Goal: Navigation & Orientation: Find specific page/section

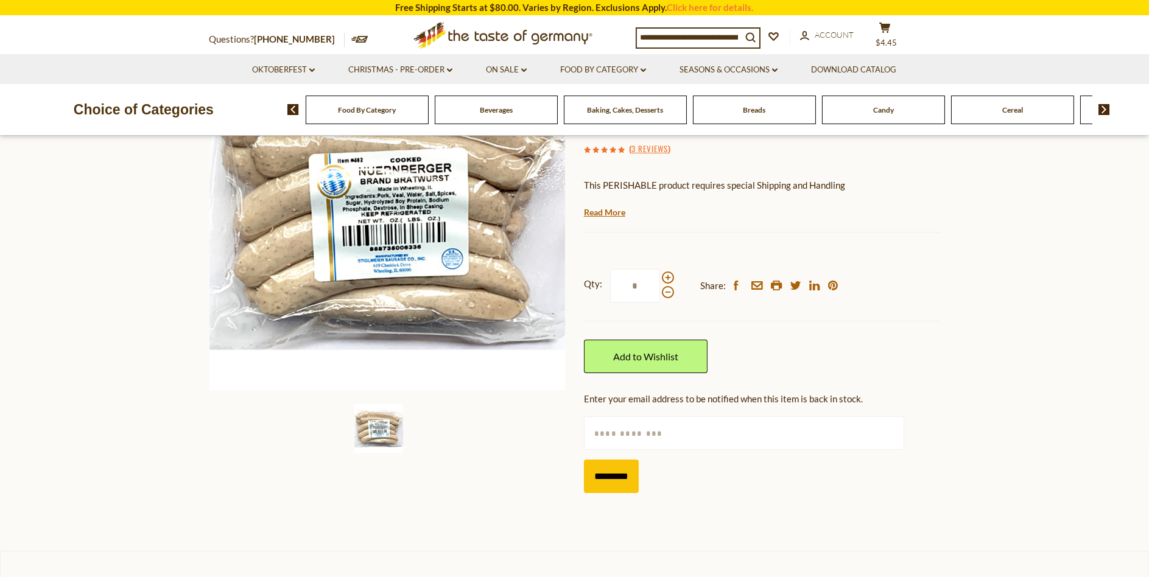
scroll to position [61, 0]
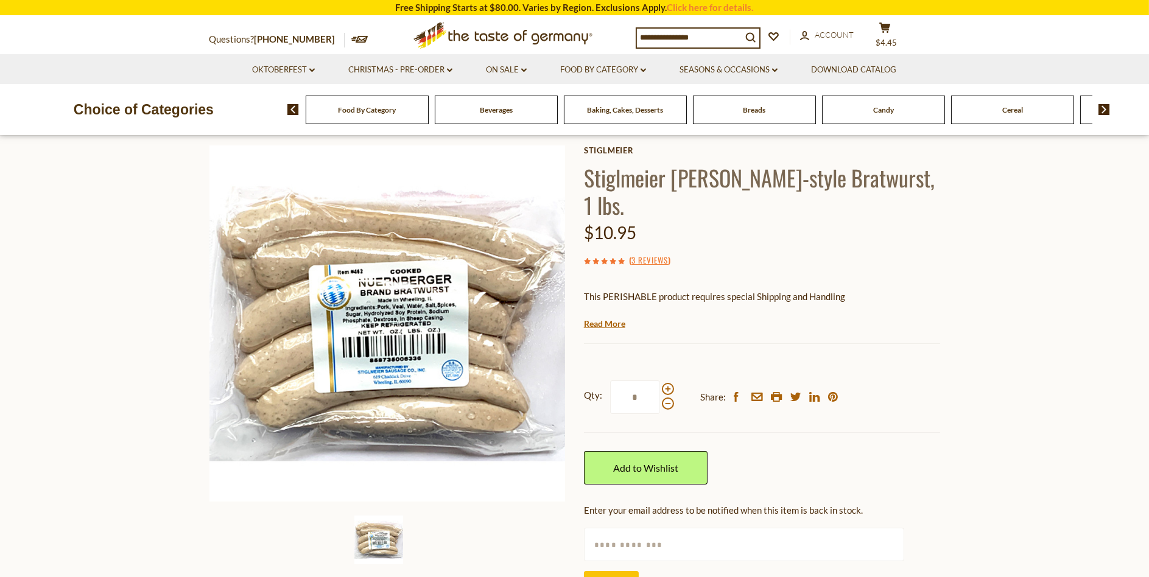
click at [1003, 351] on section "Home Oktoberfest Oktoberfest Foods Stiglmeier Nuernberger-style Bratwurst, 1 lb…" at bounding box center [574, 372] width 1149 height 581
click at [798, 432] on div "Qty: * Share: facebook email printer twitter linkedin pinterest Add to Wishlist" at bounding box center [762, 432] width 356 height 141
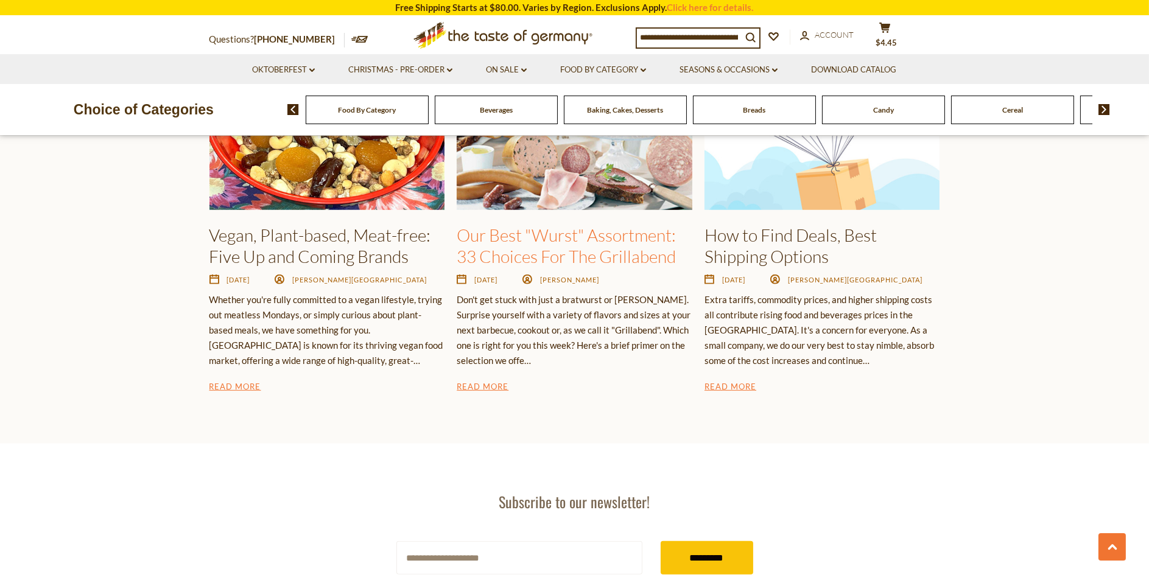
scroll to position [2009, 0]
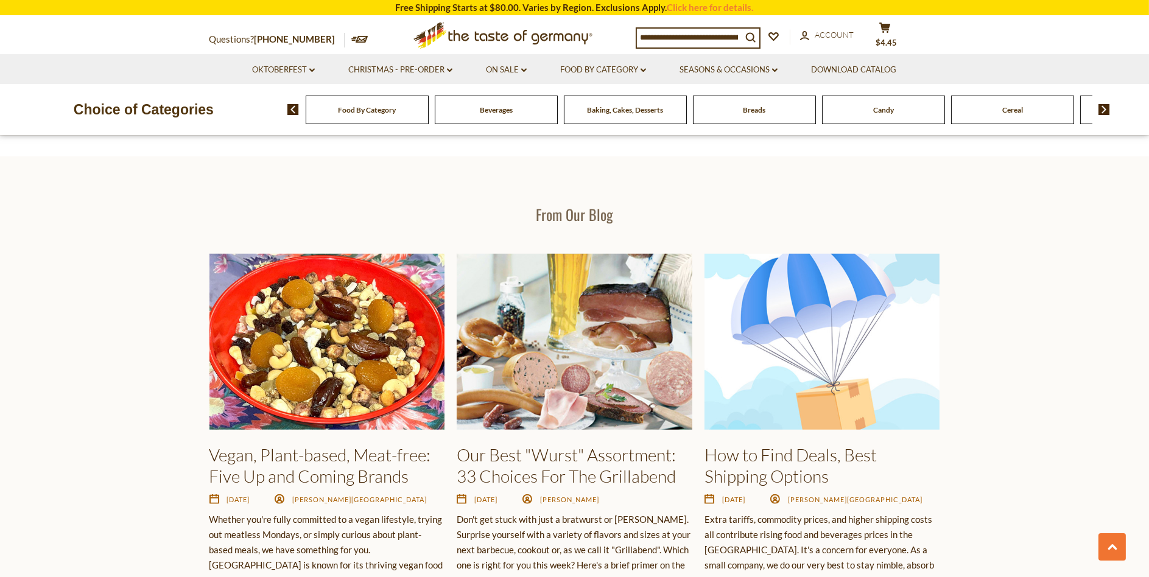
scroll to position [1826, 0]
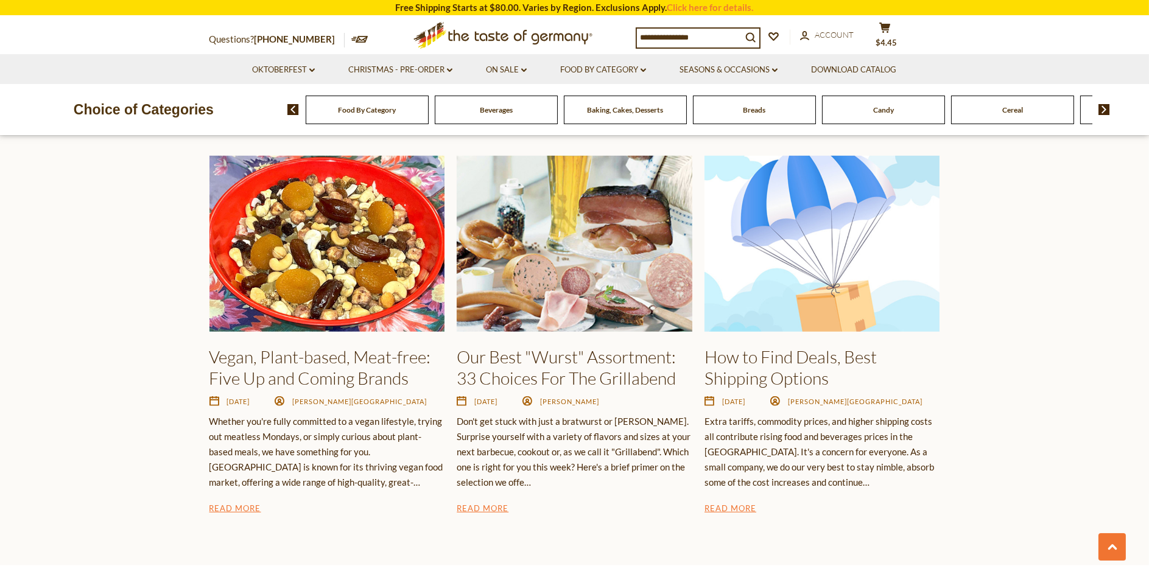
click at [581, 288] on img at bounding box center [574, 244] width 235 height 177
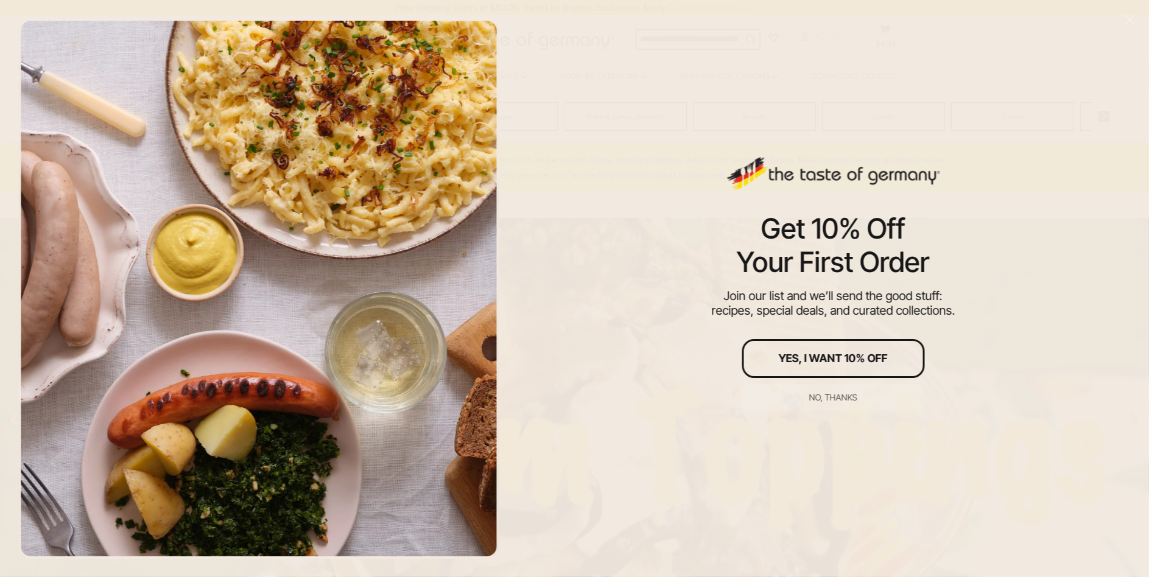
click at [934, 105] on div "Get 10% Off Your First Order Join our list and we’ll send the good stuff: recip…" at bounding box center [833, 288] width 632 height 577
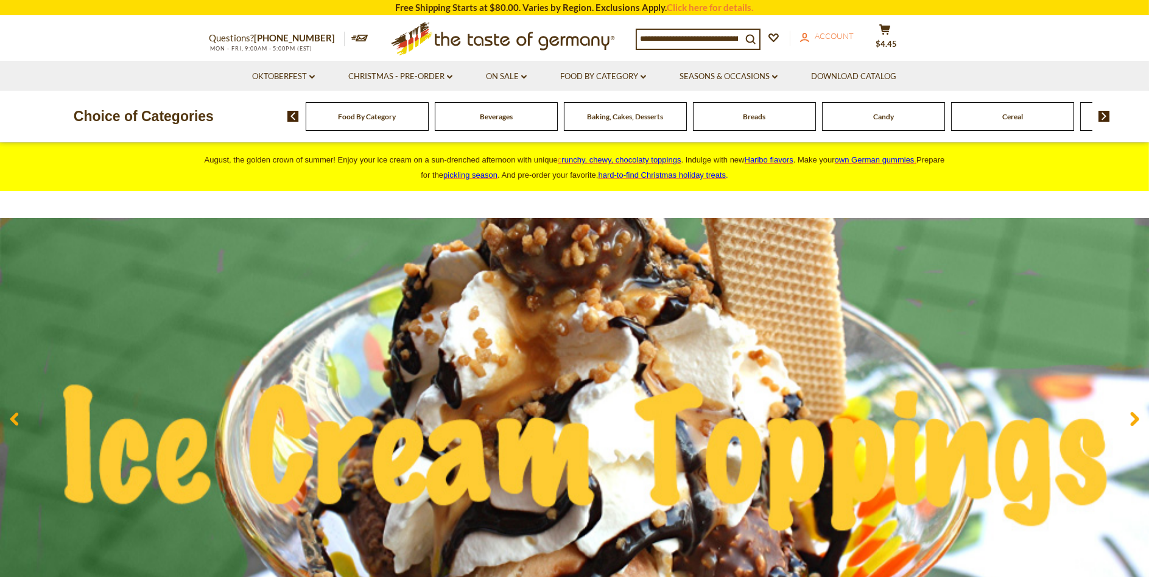
click at [844, 41] on span "Account" at bounding box center [834, 36] width 39 height 10
